Goal: Use online tool/utility: Use online tool/utility

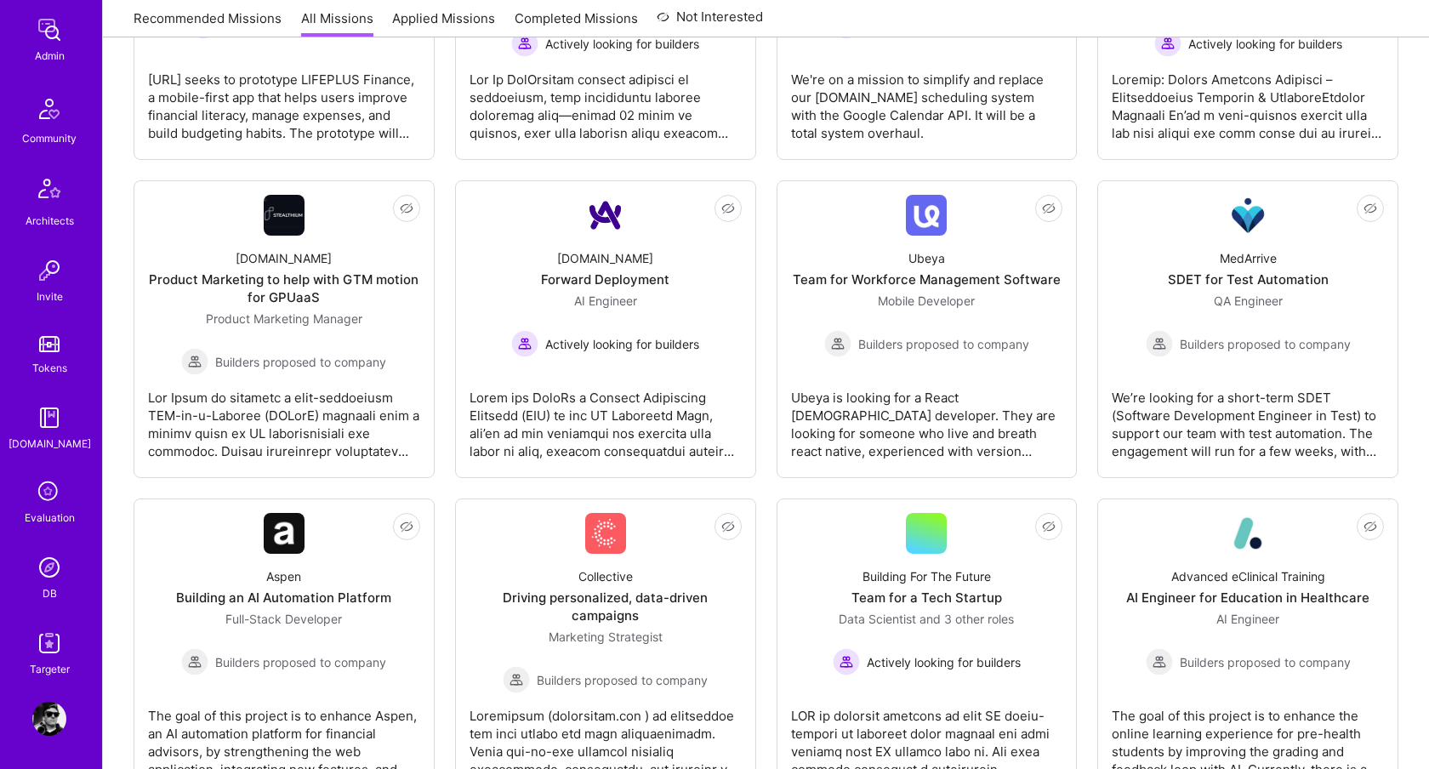
scroll to position [533, 0]
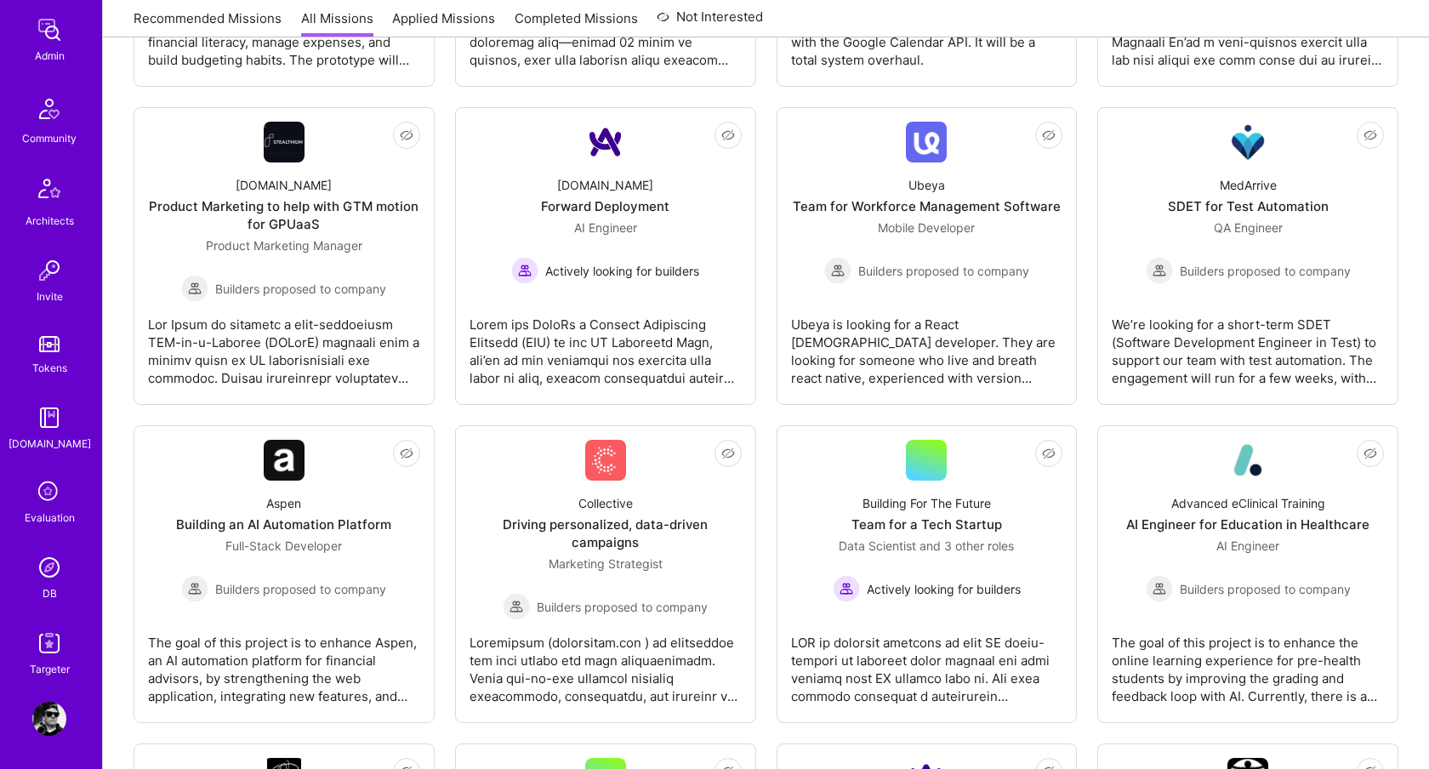
click at [49, 648] on img at bounding box center [49, 643] width 34 height 34
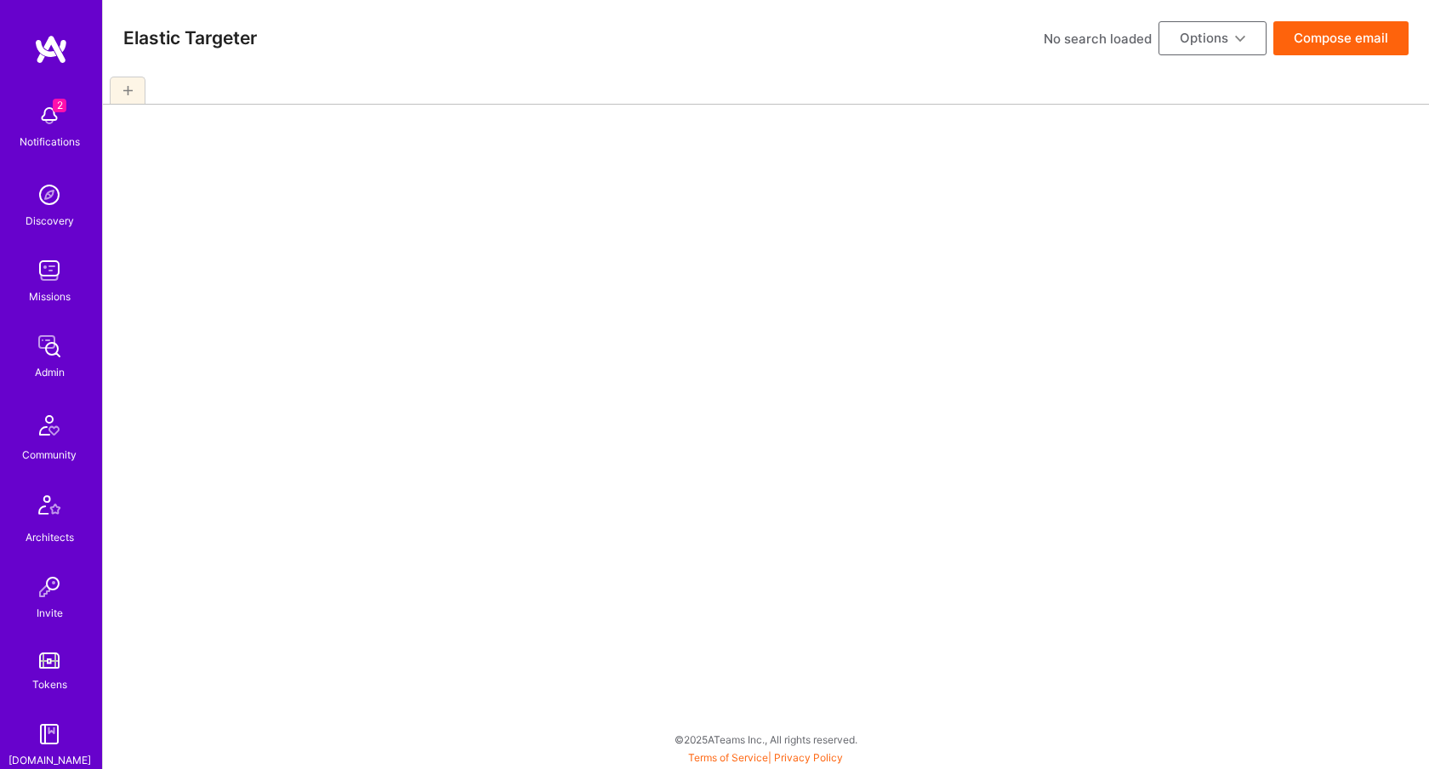
select select "6"
select select "7"
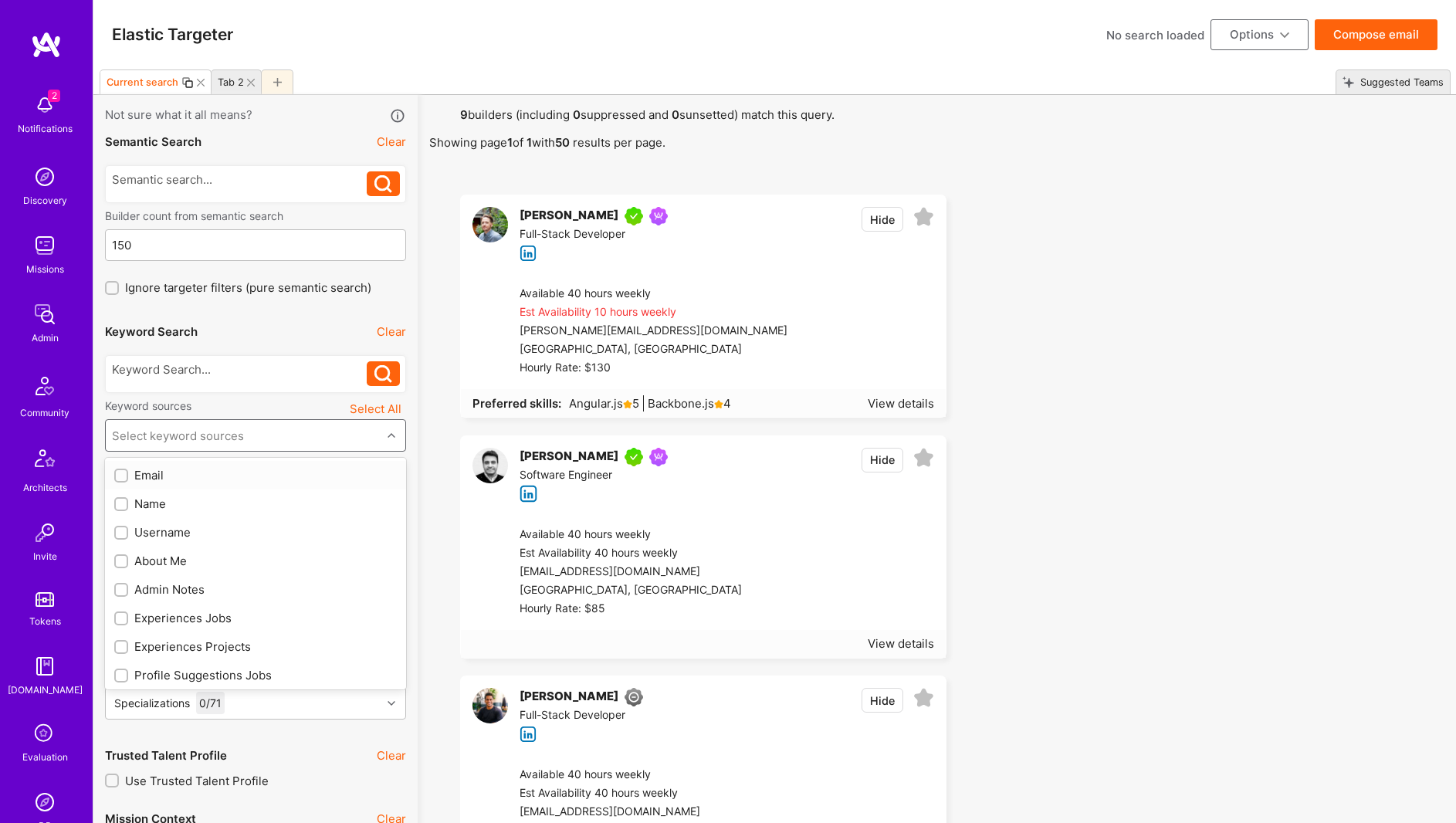
click at [197, 436] on div "Select keyword sources" at bounding box center [177, 436] width 132 height 16
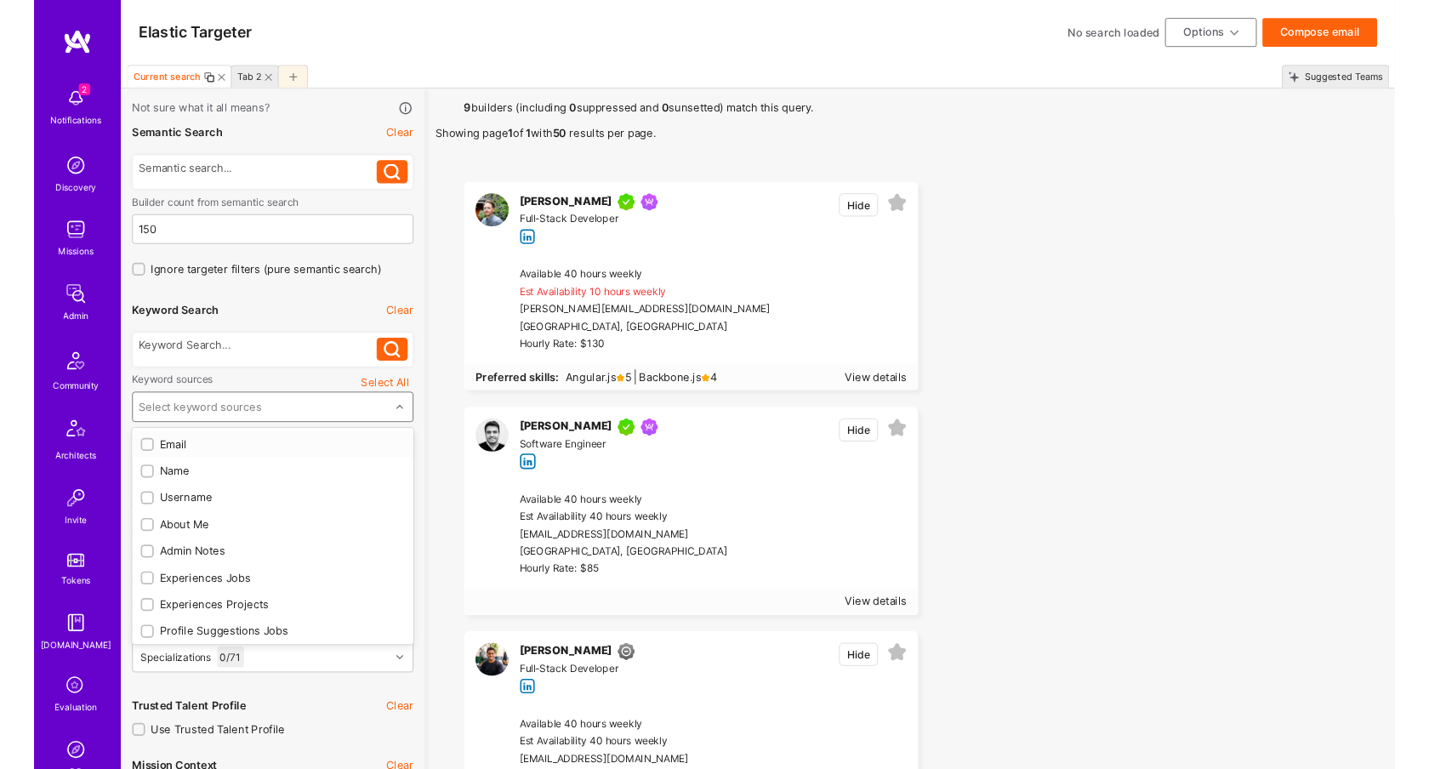
scroll to position [4, 0]
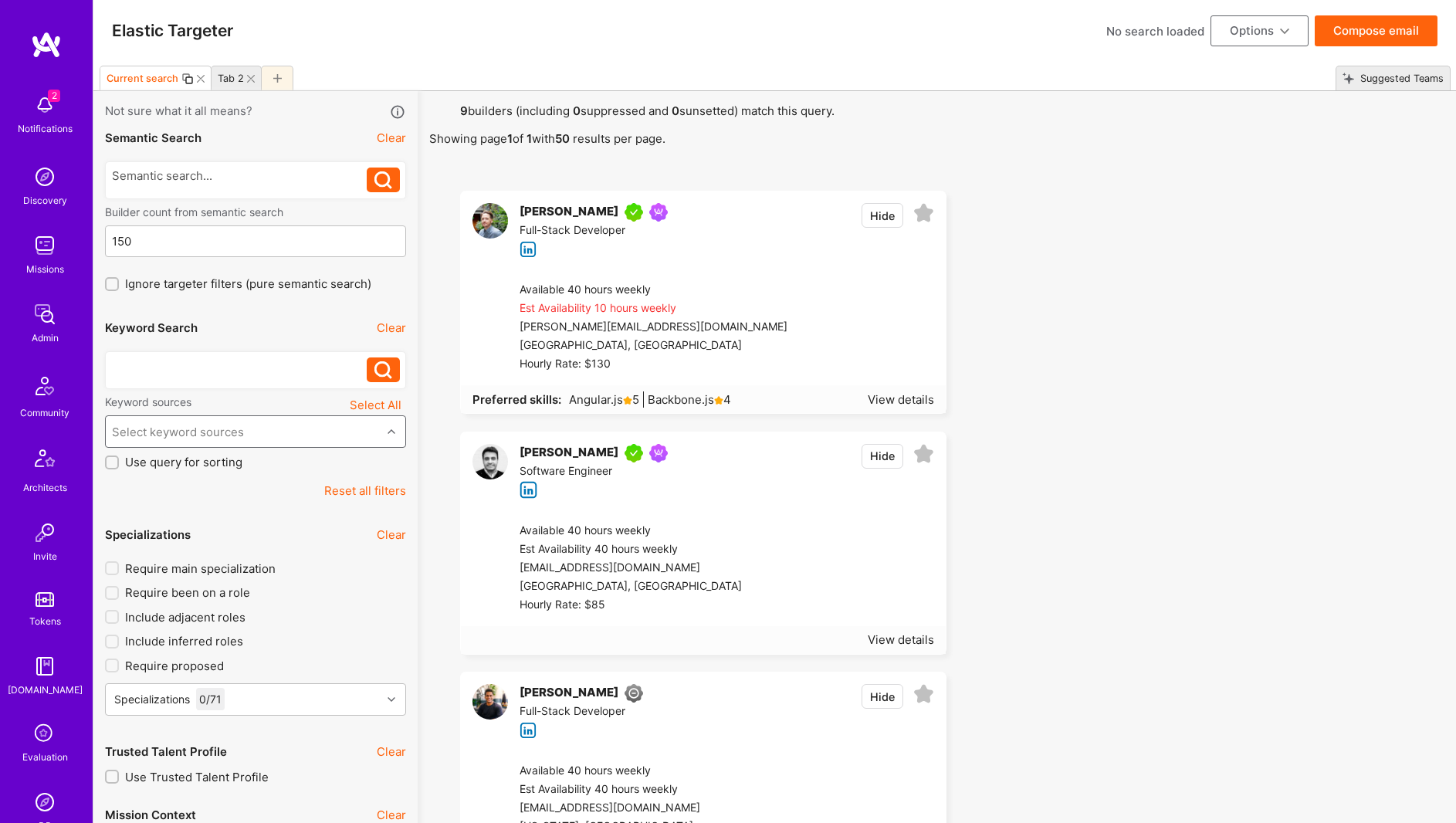
click at [217, 371] on div at bounding box center [240, 366] width 256 height 16
click at [374, 436] on div "Select keyword sources" at bounding box center [244, 432] width 276 height 31
